Goal: Answer question/provide support

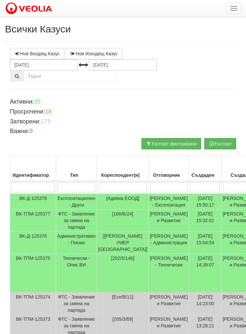
scroll to position [129, 0]
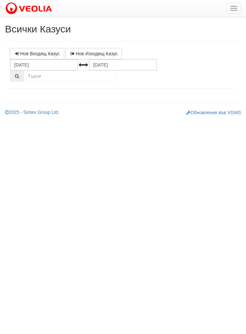
select select "1"
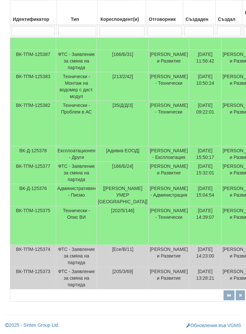
scroll to position [181, 0]
click at [76, 83] on td "Технически - Монтаж на водомер с дист. модул" at bounding box center [76, 86] width 41 height 29
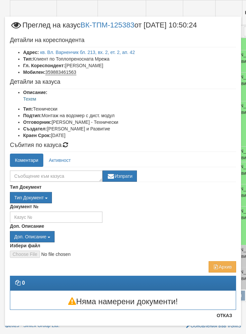
click at [65, 51] on link "кв. Вл. Варненчик бл. 213, вх. 2, ет. 2, ап. 42" at bounding box center [87, 52] width 95 height 5
click at [27, 173] on textarea at bounding box center [56, 175] width 93 height 11
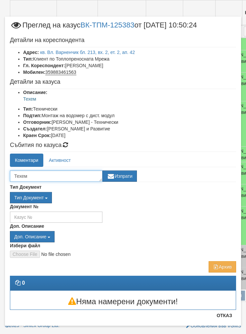
type textarea "Техем"
click at [123, 178] on button "Изпрати" at bounding box center [120, 175] width 34 height 11
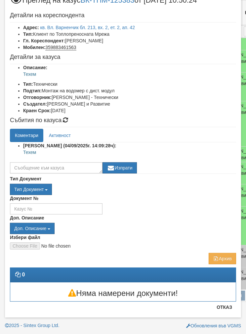
scroll to position [25, 0]
click at [228, 308] on button "Отказ" at bounding box center [224, 307] width 23 height 11
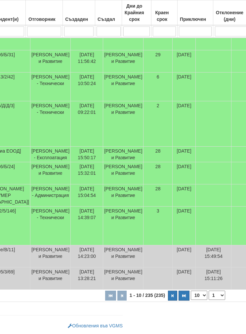
scroll to position [208, 120]
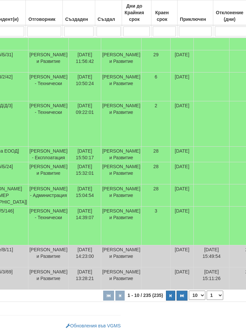
click at [189, 298] on select "10 20 30 40" at bounding box center [197, 295] width 17 height 9
select select "40"
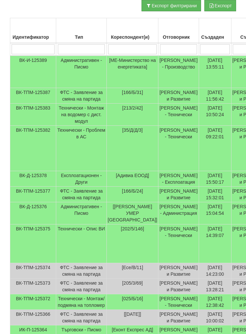
scroll to position [139, 0]
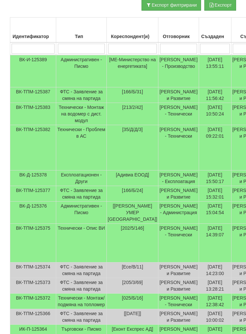
click at [172, 46] on input "search" at bounding box center [178, 49] width 37 height 10
type input "Б"
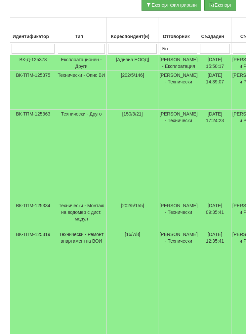
type input "Бой"
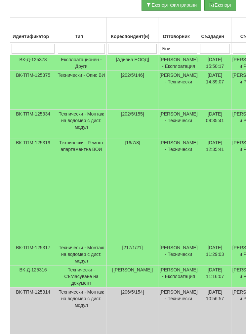
type input "Бой"
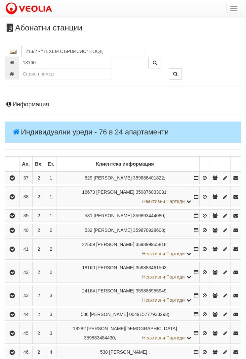
scroll to position [81, 0]
